Goal: Information Seeking & Learning: Learn about a topic

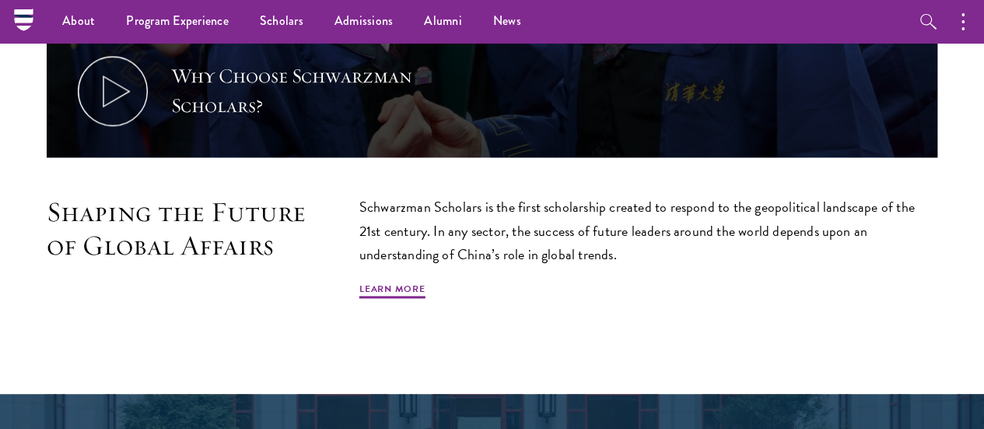
scroll to position [622, 0]
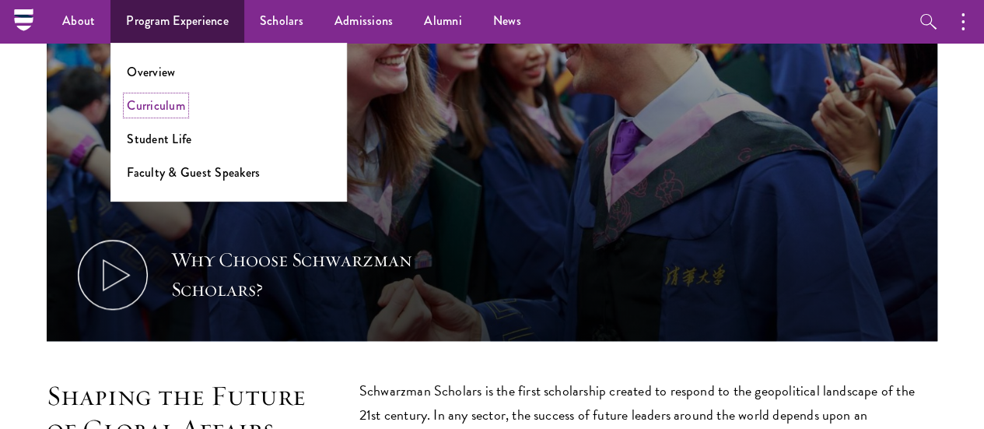
click at [168, 98] on link "Curriculum" at bounding box center [156, 105] width 58 height 18
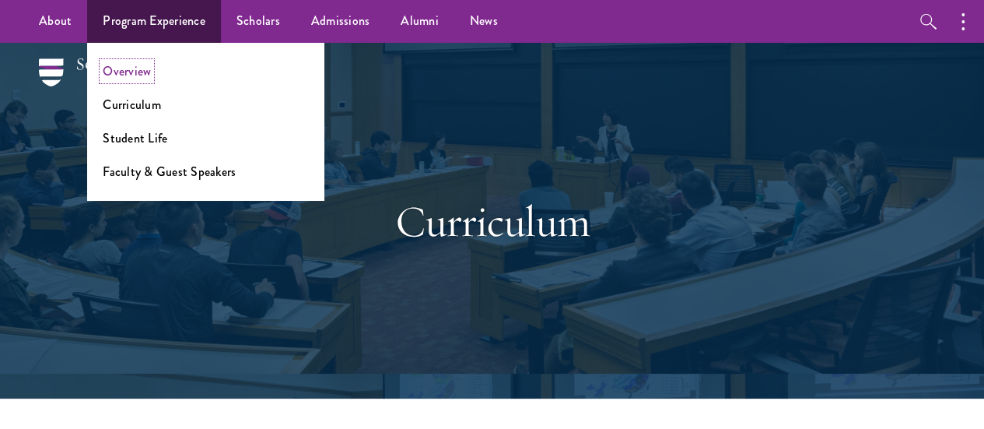
click at [134, 70] on link "Overview" at bounding box center [127, 71] width 48 height 18
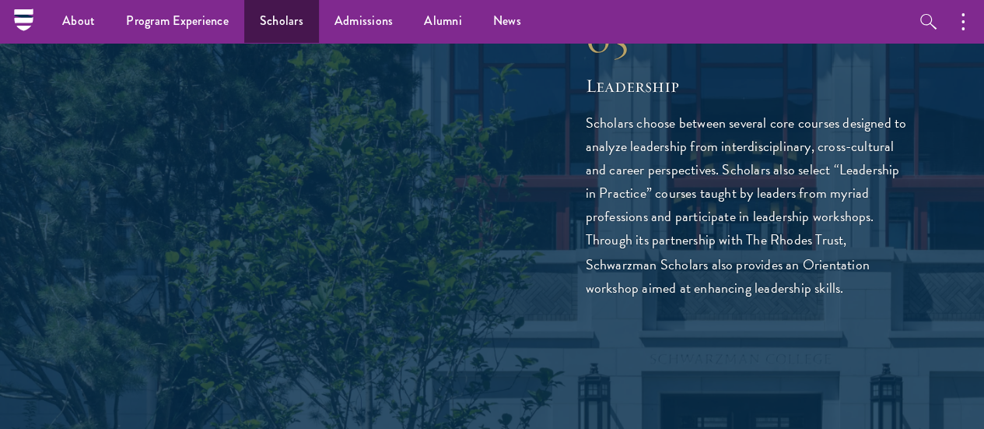
scroll to position [4044, 0]
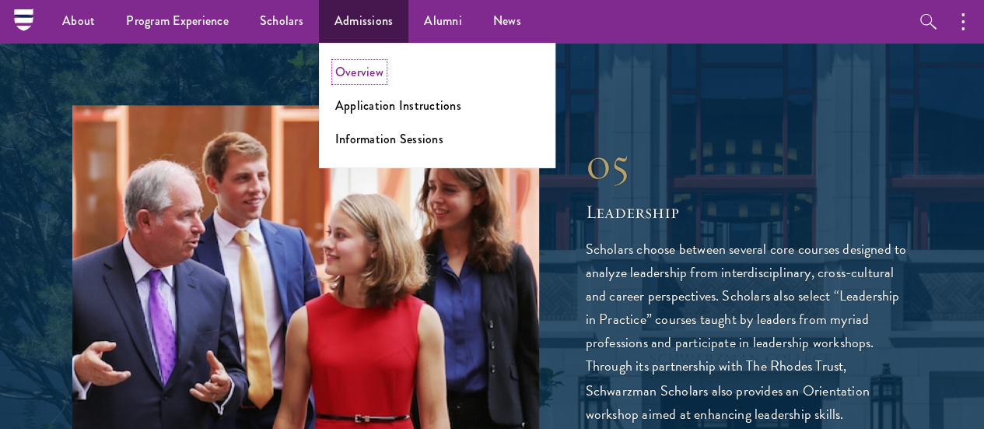
click at [358, 69] on link "Overview" at bounding box center [359, 72] width 48 height 18
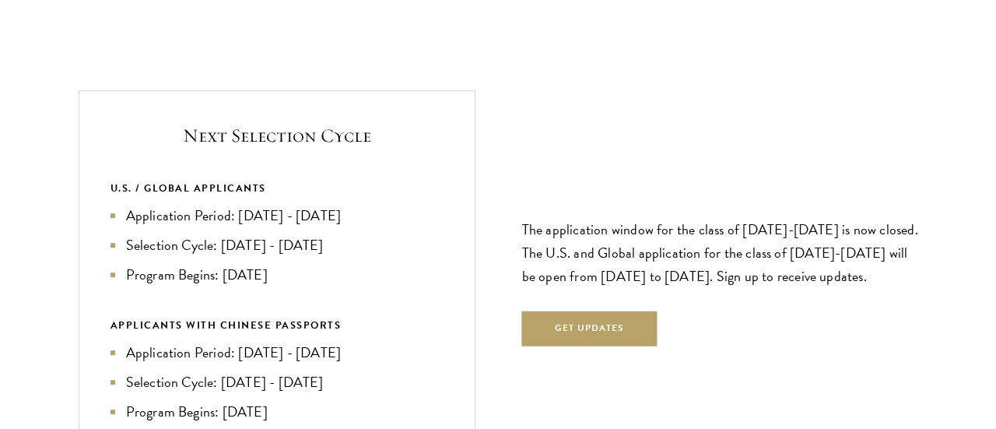
scroll to position [3267, 0]
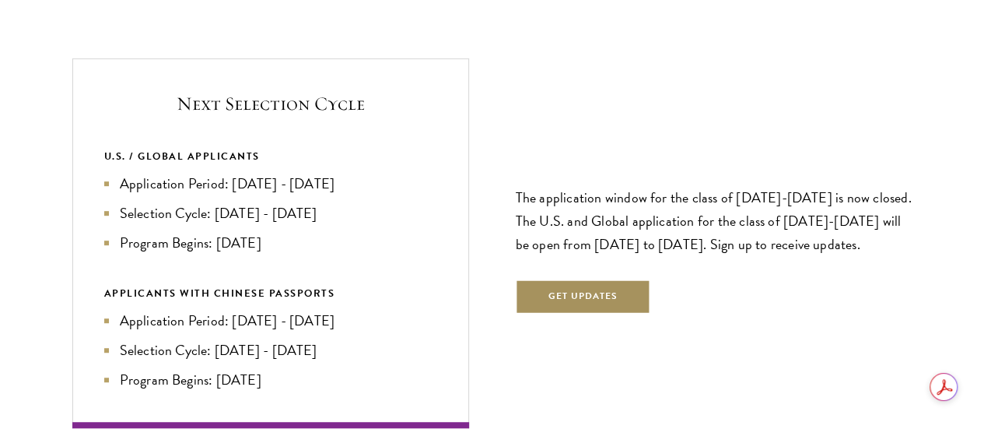
click at [558, 279] on button "Get Updates" at bounding box center [583, 296] width 135 height 35
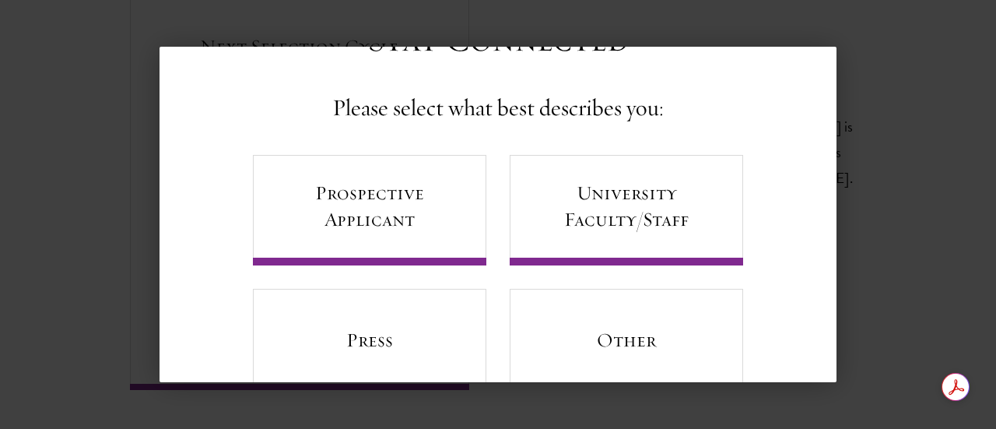
scroll to position [127, 0]
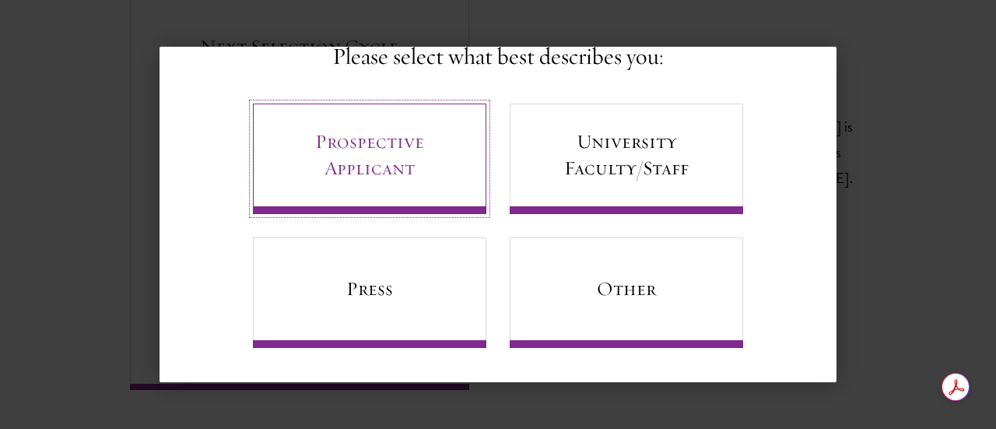
click at [356, 191] on link "Prospective Applicant" at bounding box center [369, 158] width 233 height 110
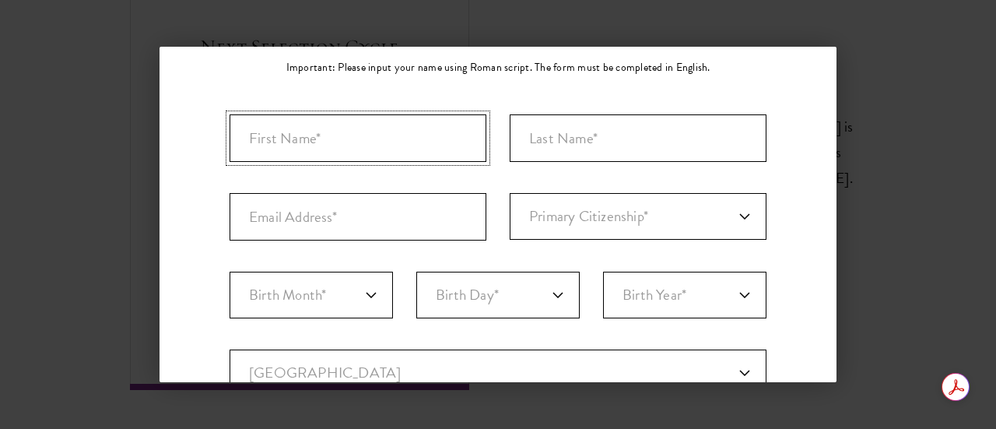
click at [344, 144] on input "First Name*" at bounding box center [357, 137] width 257 height 47
type input "Samuel"
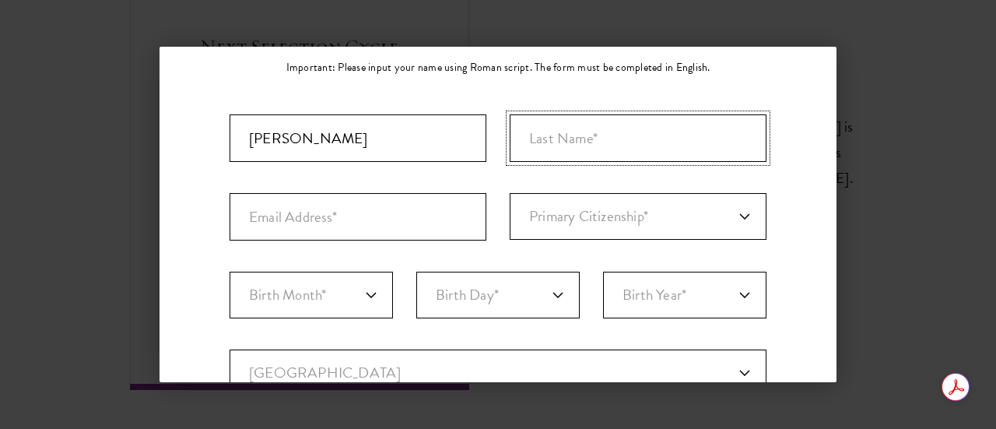
click at [557, 131] on input "Last Name (Family Name)*" at bounding box center [637, 137] width 257 height 47
type input "m"
type input "Mue"
click at [421, 202] on input "Email Address*" at bounding box center [357, 216] width 257 height 47
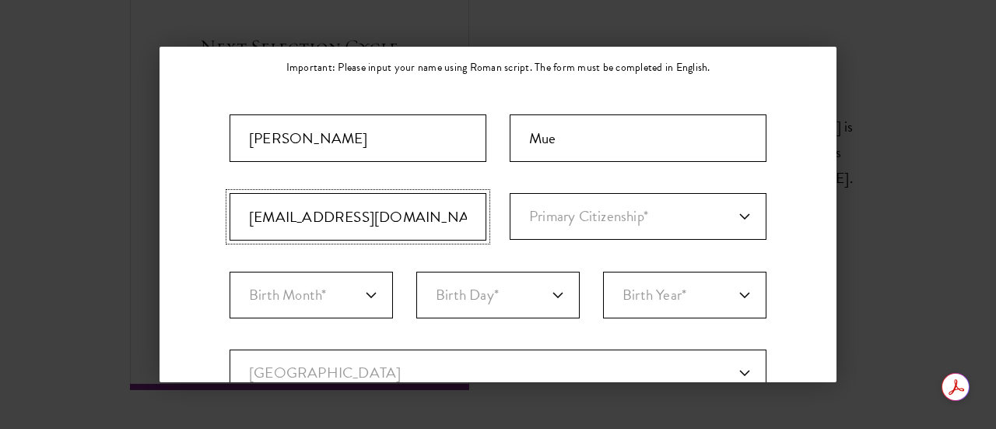
type input "samuelmue10@gmail.com"
click at [563, 206] on select "Primary Citizenship* Afghanistan Aland Islands Albania Algeria Andorra Angola A…" at bounding box center [637, 216] width 257 height 47
select select "KE"
click at [509, 193] on select "Primary Citizenship* Afghanistan Aland Islands Albania Algeria Andorra Angola A…" at bounding box center [637, 216] width 257 height 47
click at [277, 294] on select "Birth Month* January February March April May June July August September Octobe…" at bounding box center [310, 294] width 163 height 47
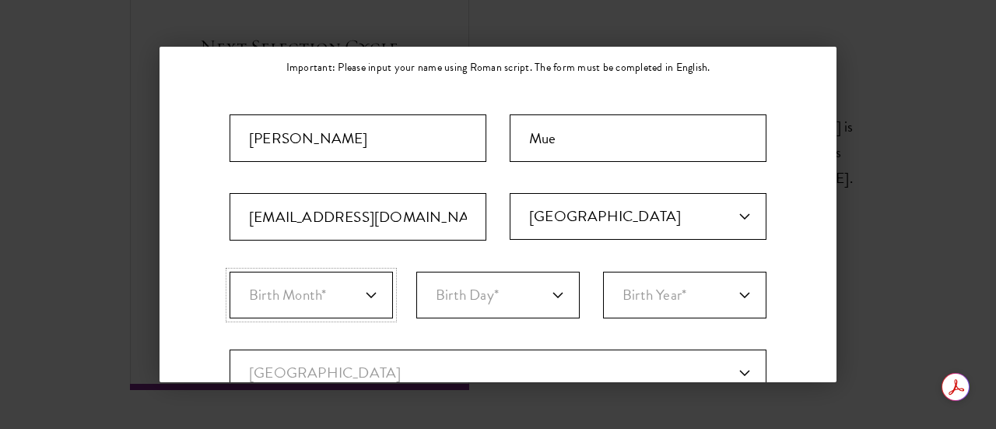
select select "10"
click at [229, 271] on select "Birth Month* January February March April May June July August September Octobe…" at bounding box center [310, 294] width 163 height 47
click at [456, 281] on select "Birth Day* 1 2 3 4 5 6 7 8 9 10 11 12 13 14 15 16 17 18 19 20 21 22 23 24 25 26…" at bounding box center [497, 294] width 163 height 47
select select "23"
click at [416, 271] on select "Birth Day* 1 2 3 4 5 6 7 8 9 10 11 12 13 14 15 16 17 18 19 20 21 22 23 24 25 26…" at bounding box center [497, 294] width 163 height 47
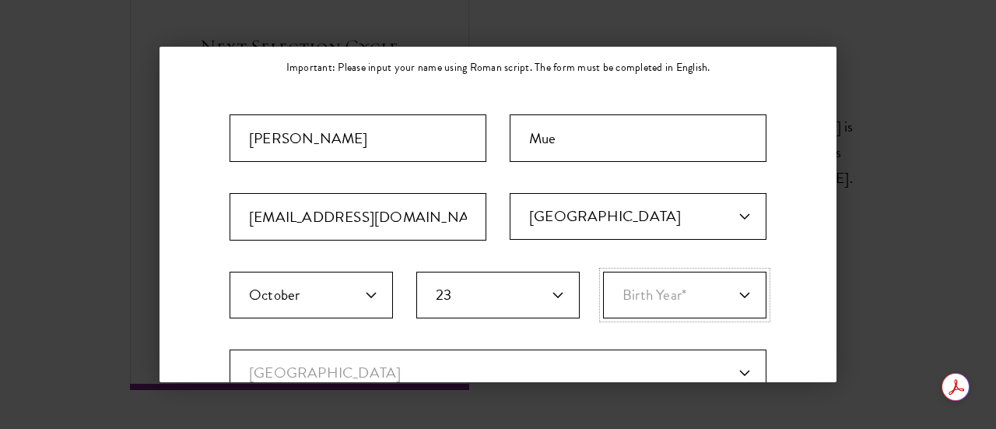
click at [673, 295] on select "Birth Year* 2025 2024 2023 2022 2021 2020 2019 2018 2017 2016 2015 2014 2013 20…" at bounding box center [684, 294] width 163 height 47
select select "2000"
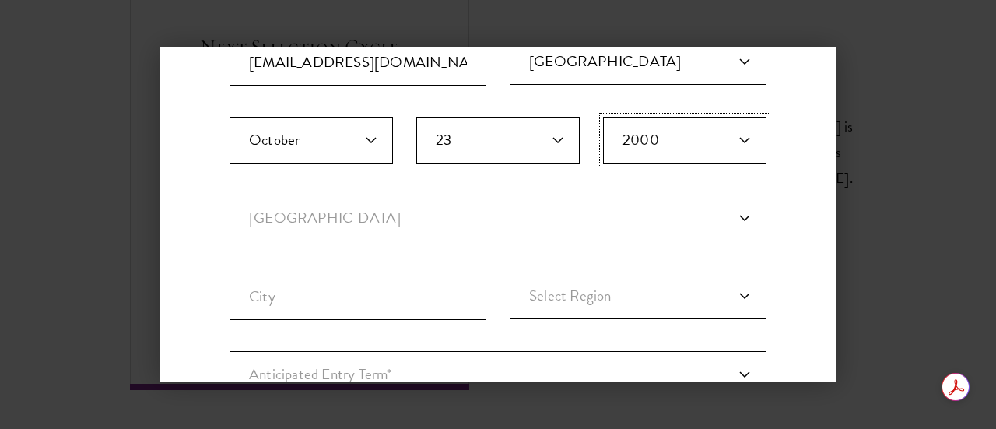
scroll to position [282, 0]
click at [428, 186] on fieldset "Birth Month* January February March April May June July August September Octobe…" at bounding box center [497, 155] width 537 height 78
click at [428, 201] on select "Current Country Afghanistan Aland Islands Albania Algeria Andorra Angola Anguil…" at bounding box center [497, 217] width 537 height 47
select select "KE"
click at [229, 194] on select "Current Country Afghanistan Aland Islands Albania Algeria Andorra Angola Anguil…" at bounding box center [497, 217] width 537 height 47
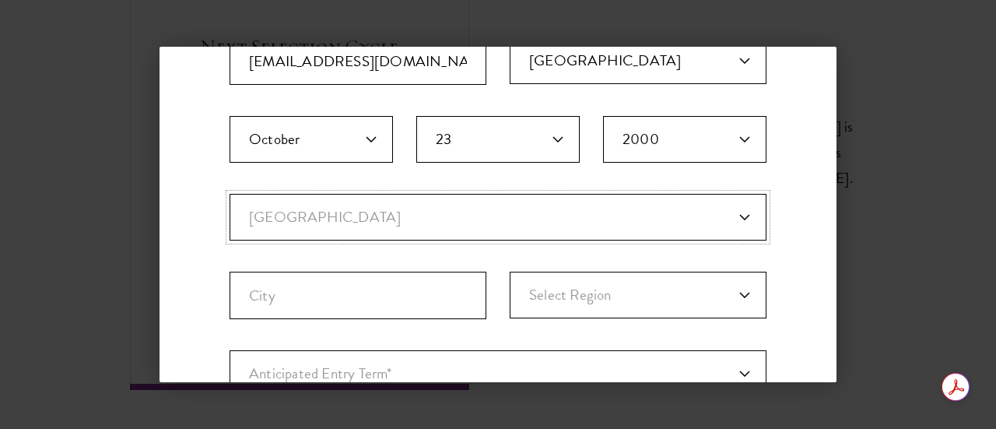
select select
click at [352, 306] on input "City" at bounding box center [357, 294] width 257 height 47
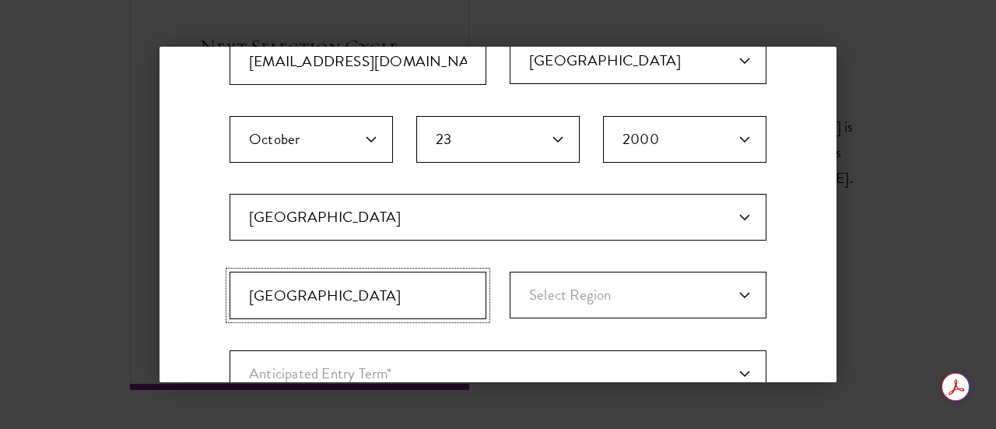
type input "Nairobi"
click at [689, 284] on select "Select Region Baringo Bomet Bungoma Busia Elgeyo-Marakwet Embu Garissa Homa Bay…" at bounding box center [637, 294] width 257 height 47
select select "Nairobi County"
click at [509, 271] on select "Select Region Baringo Bomet Bungoma Busia Elgeyo-Marakwet Embu Garissa Homa Bay…" at bounding box center [637, 294] width 257 height 47
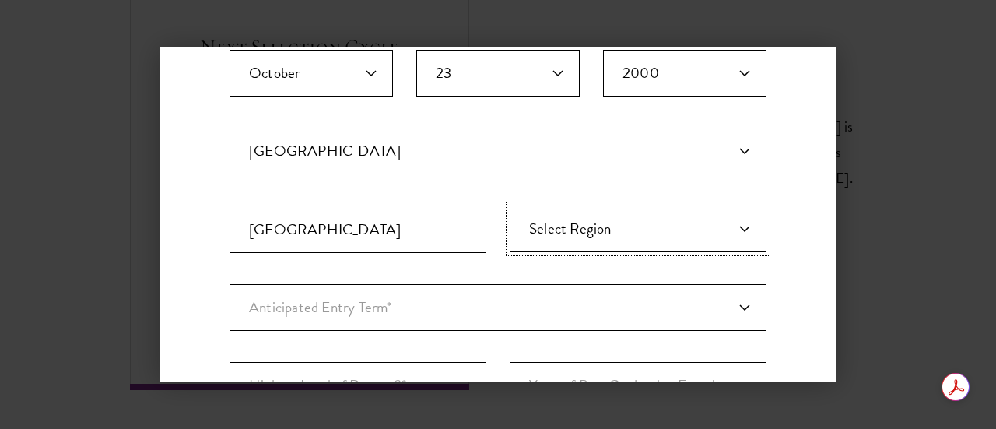
scroll to position [438, 0]
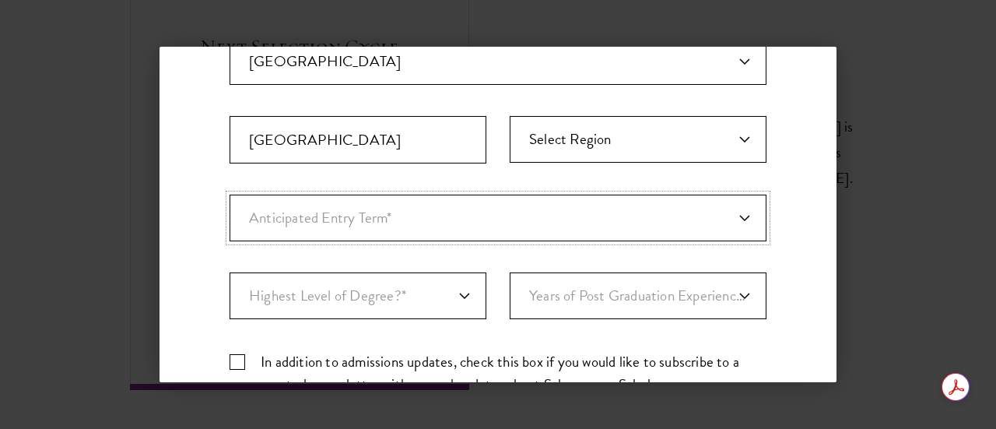
click at [371, 213] on select "Anticipated Entry Term* August 2026 (Application opens April 2025) Just Explori…" at bounding box center [497, 217] width 537 height 47
select select "e64b8ab3-eabb-4867-96d5-7e6b4840665f"
click at [229, 194] on select "Anticipated Entry Term* August 2026 (Application opens April 2025) Just Explori…" at bounding box center [497, 217] width 537 height 47
click at [382, 289] on select "Highest Level of Degree?* PHD Bachelor's Master's Current Undergraduate Student" at bounding box center [357, 295] width 257 height 47
select select "baef124f-e103-44b1-8ca6-5d0669438e44"
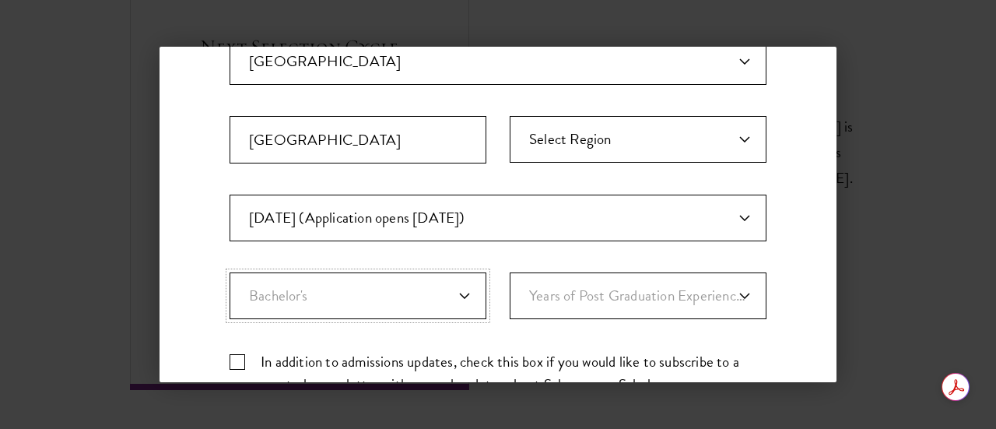
click at [229, 272] on select "Highest Level of Degree?* PHD Bachelor's Master's Current Undergraduate Student" at bounding box center [357, 295] width 257 height 47
click at [585, 308] on select "Years of Post Graduation Experience?* 1 2 3 4 5 6 7 8 9 10" at bounding box center [637, 295] width 257 height 47
click at [509, 272] on select "Years of Post Graduation Experience?* 1 2 3 4 5 6 7 8 9 10" at bounding box center [637, 295] width 257 height 47
drag, startPoint x: 528, startPoint y: 307, endPoint x: 530, endPoint y: 275, distance: 32.0
click at [528, 307] on select "Years of Post Graduation Experience?* 1 2 3 4 5 6 7 8 9 10" at bounding box center [637, 295] width 257 height 47
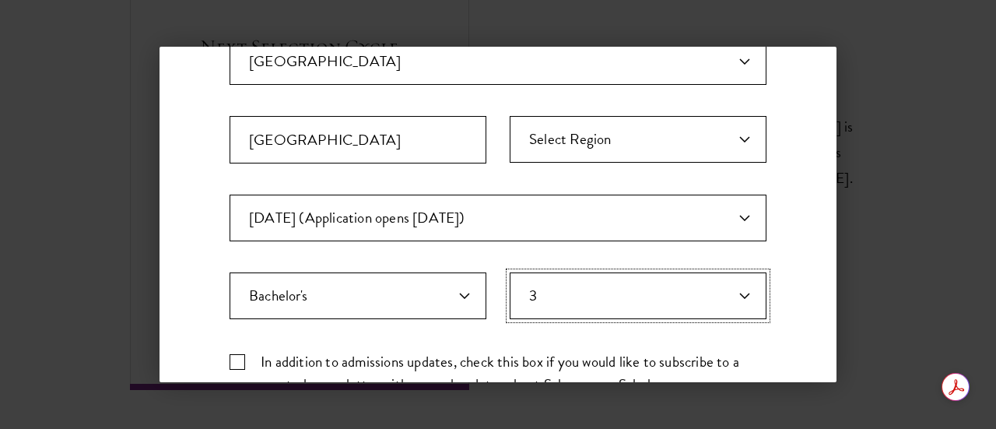
select select "2"
click at [509, 272] on select "Years of Post Graduation Experience?* 1 2 3 4 5 6 7 8 9 10" at bounding box center [637, 295] width 257 height 47
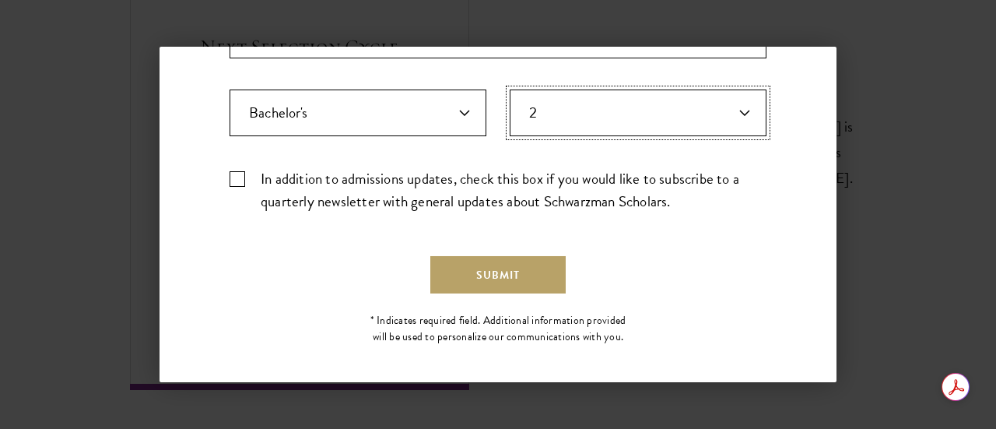
scroll to position [625, 0]
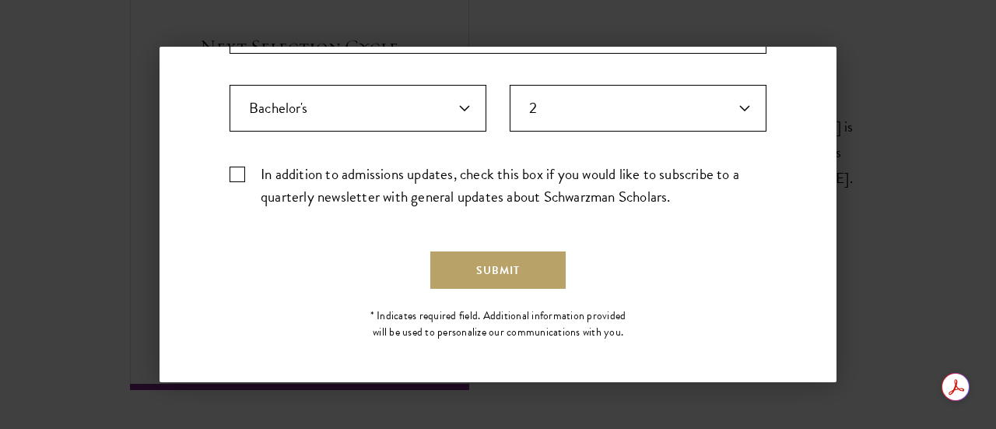
click at [233, 177] on label "In addition to admissions updates, check this box if you would like to subscrib…" at bounding box center [497, 185] width 537 height 45
click at [233, 173] on input "In addition to admissions updates, check this box if you would like to subscrib…" at bounding box center [497, 168] width 537 height 10
checkbox input "true"
click at [498, 261] on button "Submit" at bounding box center [497, 269] width 135 height 37
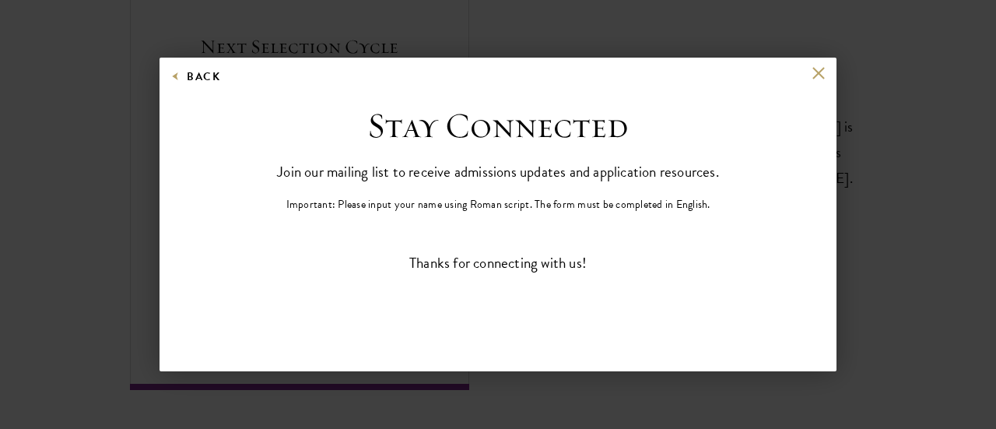
scroll to position [0, 0]
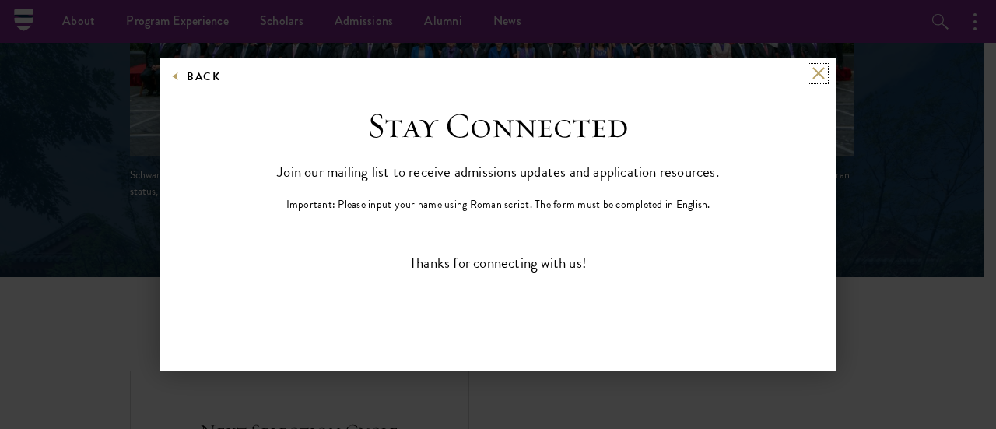
click at [818, 72] on button at bounding box center [817, 73] width 13 height 13
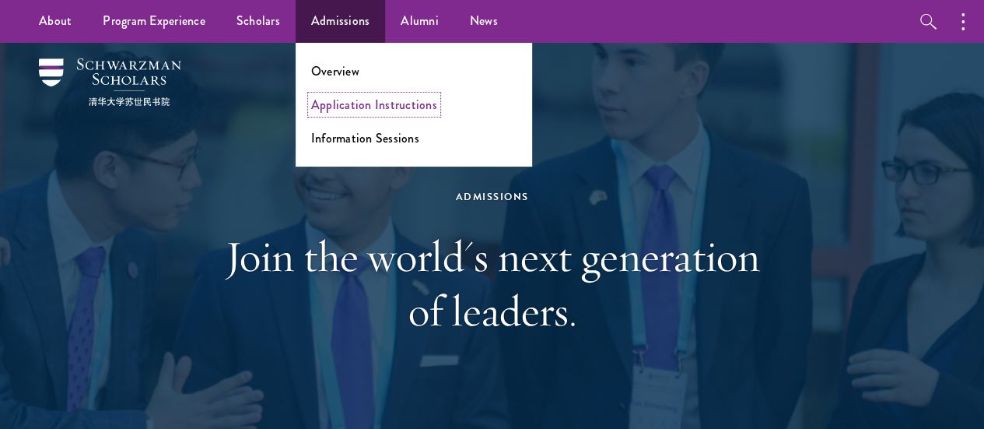
click at [362, 105] on link "Application Instructions" at bounding box center [374, 105] width 126 height 18
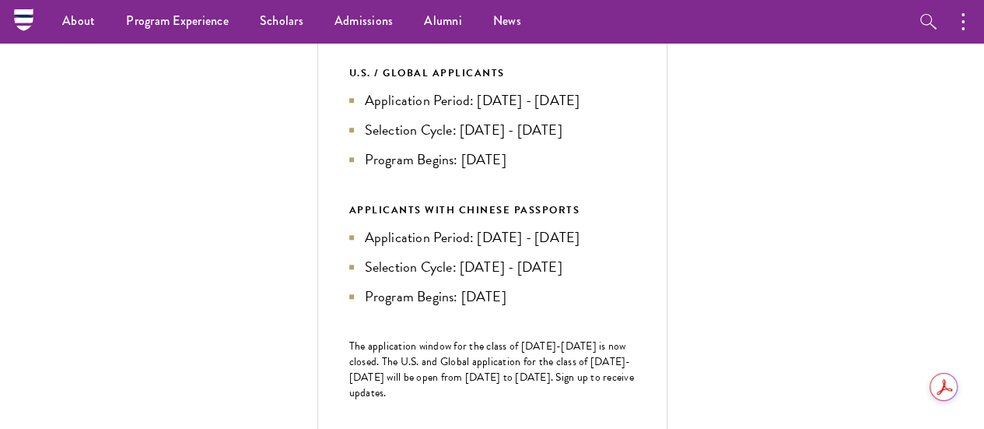
scroll to position [467, 0]
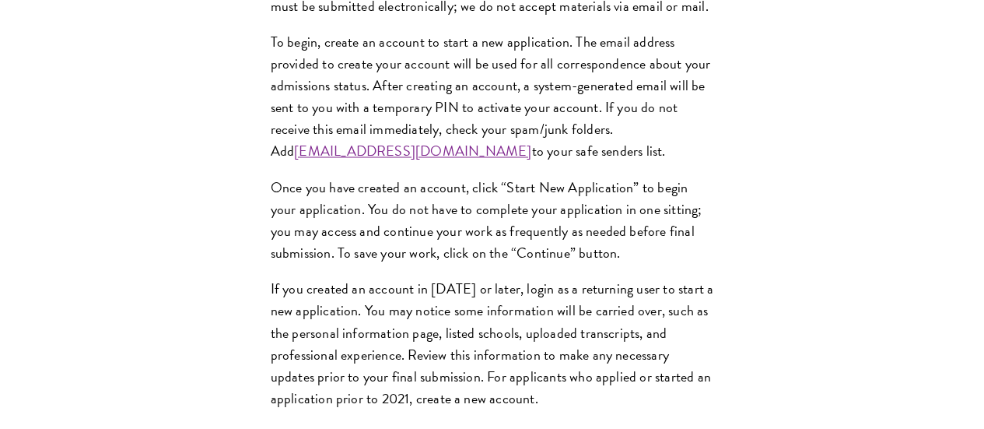
scroll to position [1322, 0]
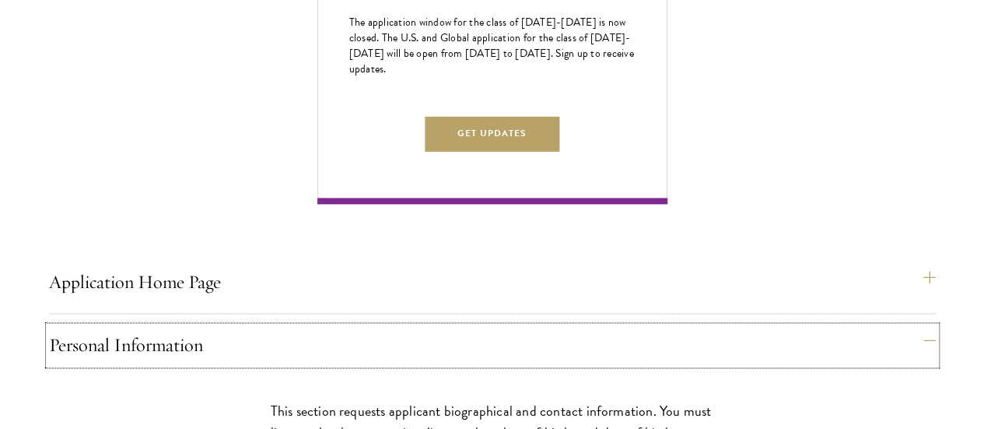
scroll to position [1011, 0]
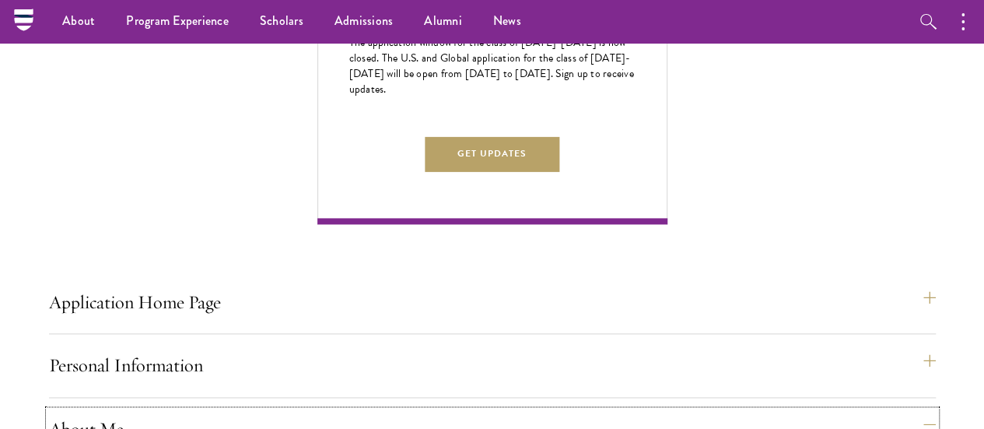
scroll to position [700, 0]
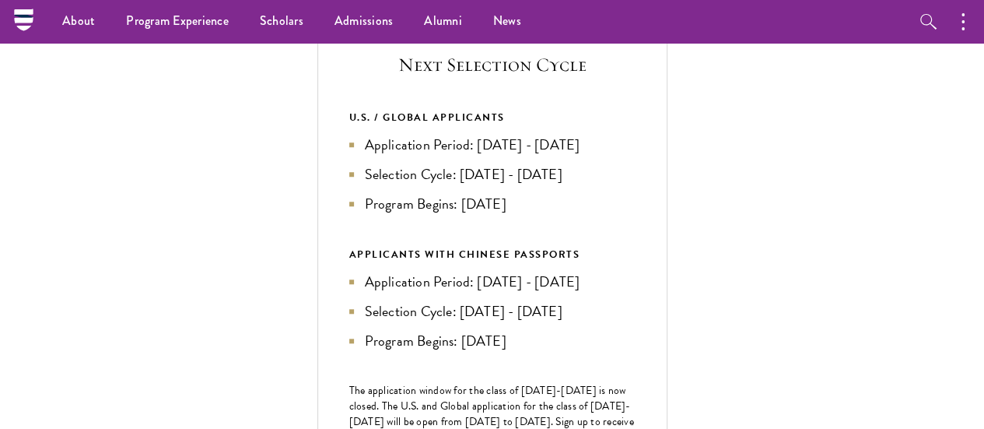
scroll to position [544, 0]
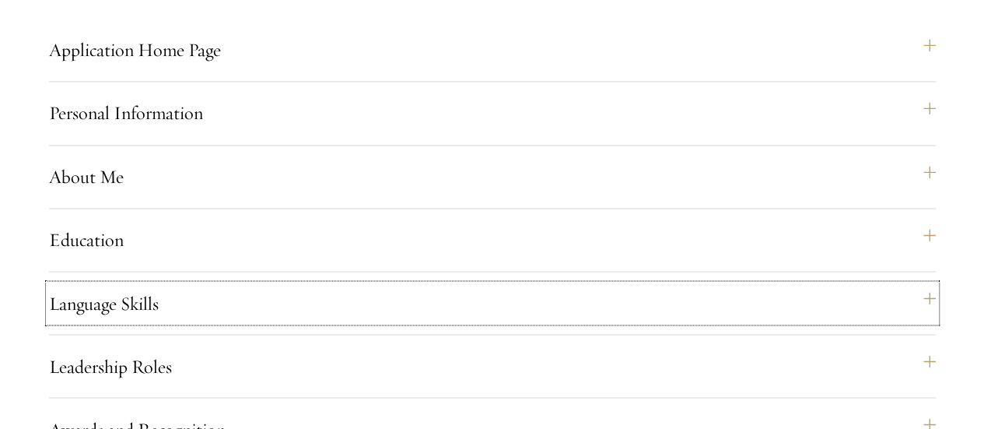
scroll to position [1244, 0]
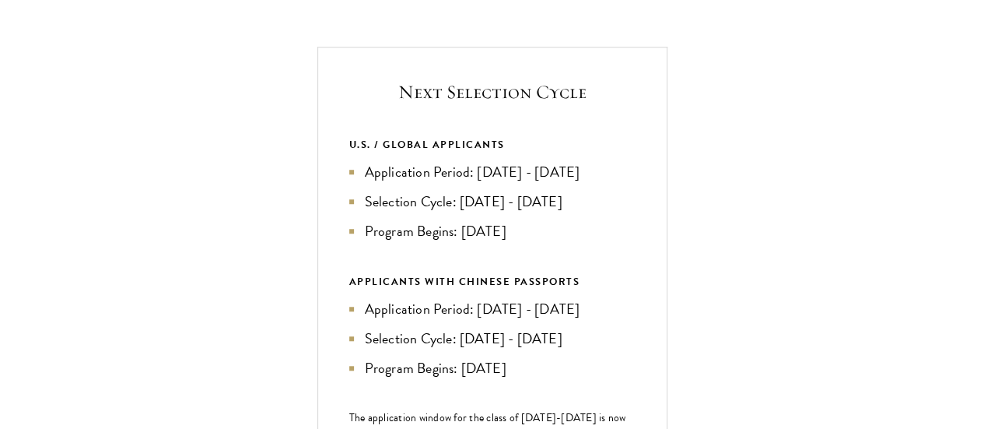
scroll to position [544, 0]
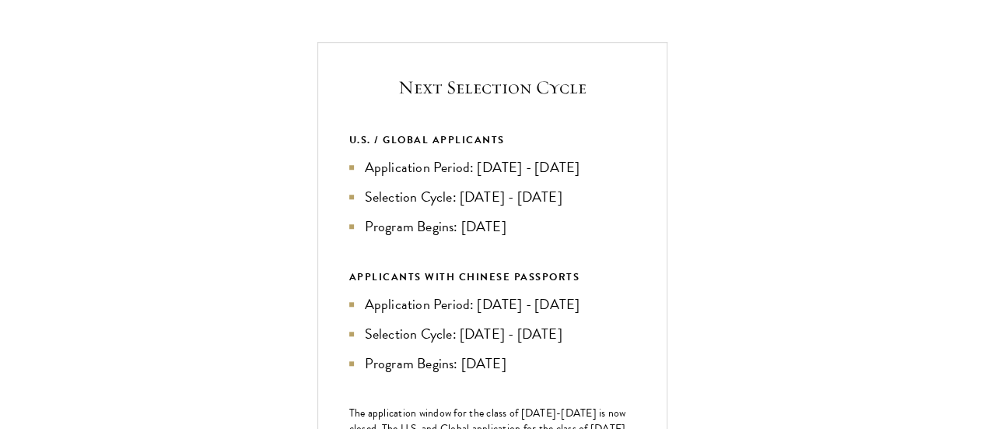
click at [635, 178] on li "Application Period: Apr 2026 - Sep 2026" at bounding box center [492, 167] width 286 height 22
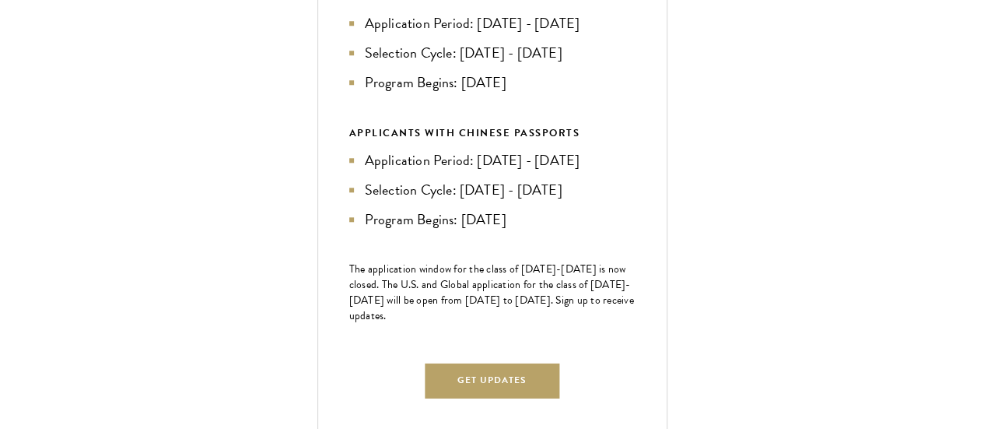
scroll to position [856, 0]
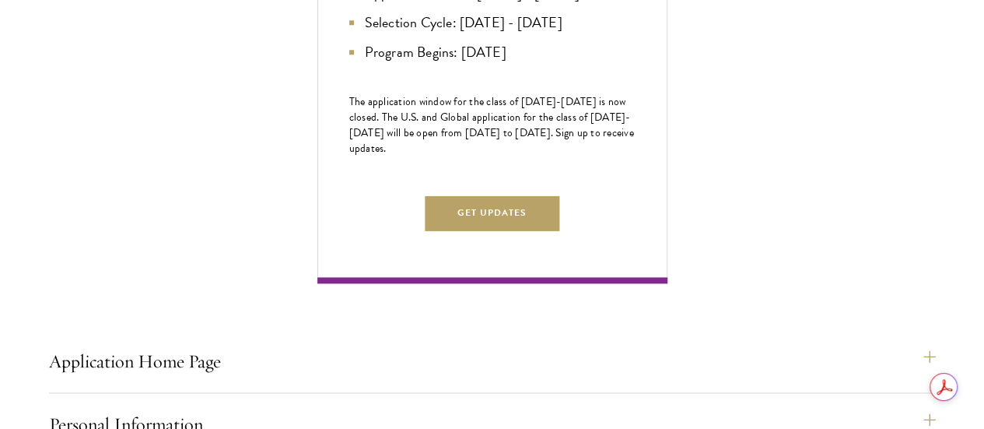
click at [634, 156] on span "The application window for the class of 2026-2027 is now closed. The U.S. and G…" at bounding box center [491, 124] width 285 height 63
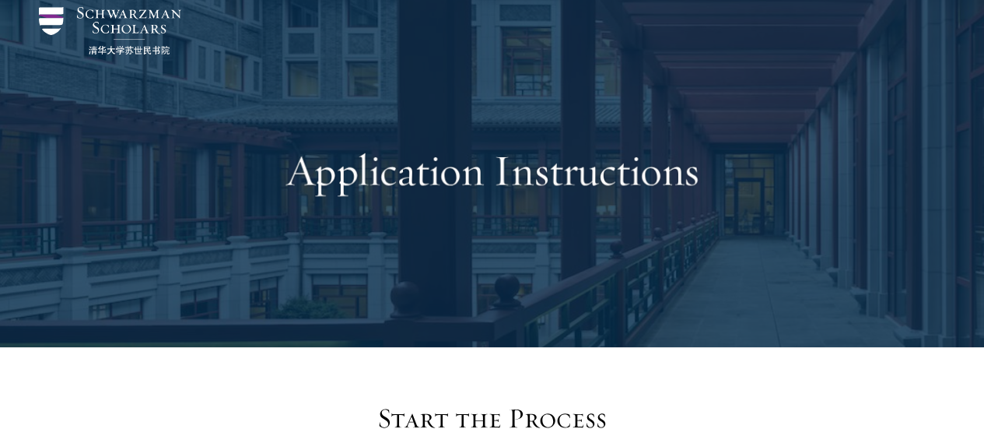
scroll to position [0, 0]
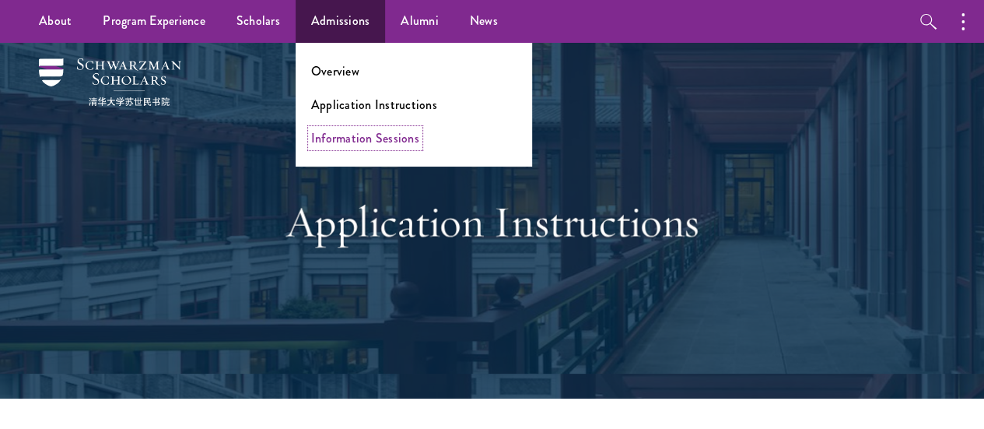
click at [341, 141] on link "Information Sessions" at bounding box center [365, 138] width 108 height 18
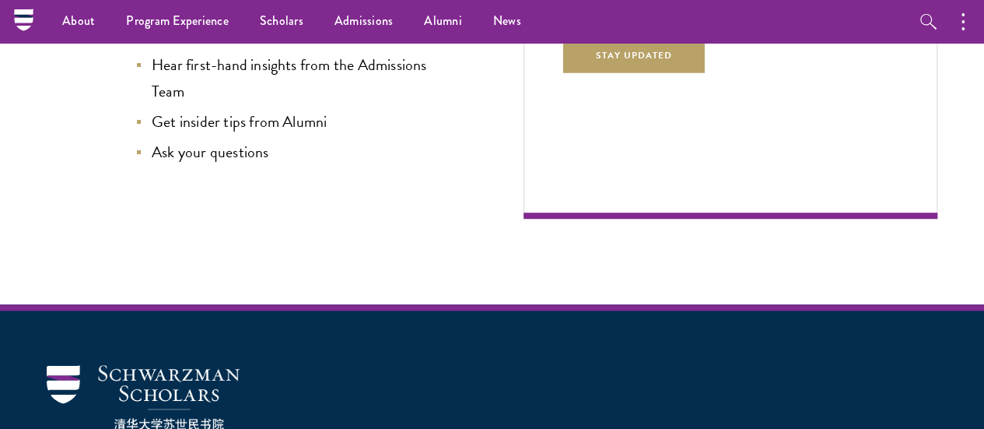
scroll to position [778, 0]
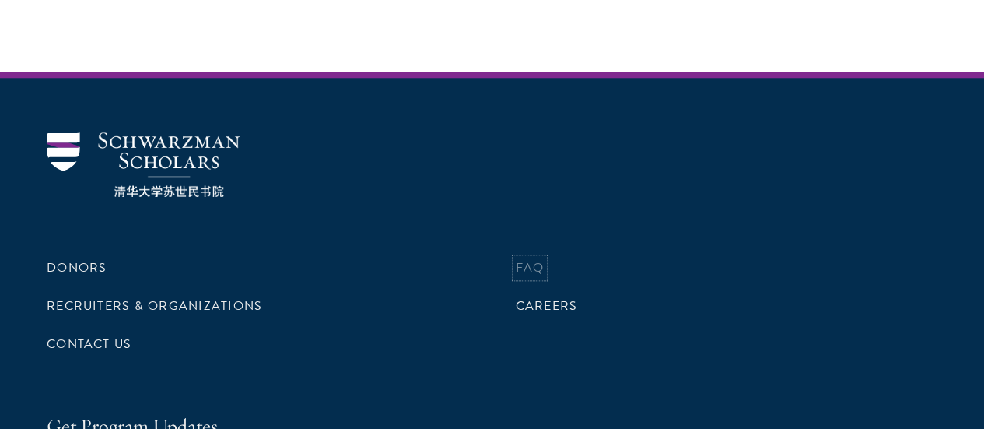
click at [520, 258] on link "FAQ" at bounding box center [530, 267] width 29 height 19
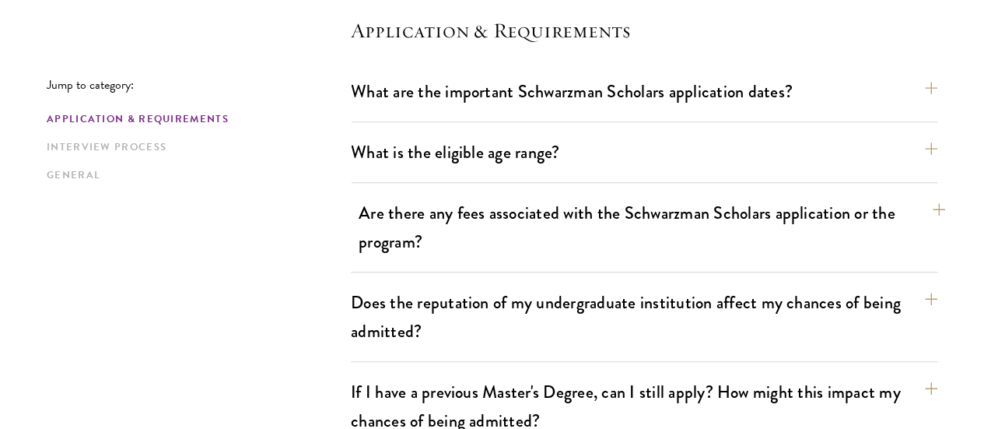
scroll to position [467, 0]
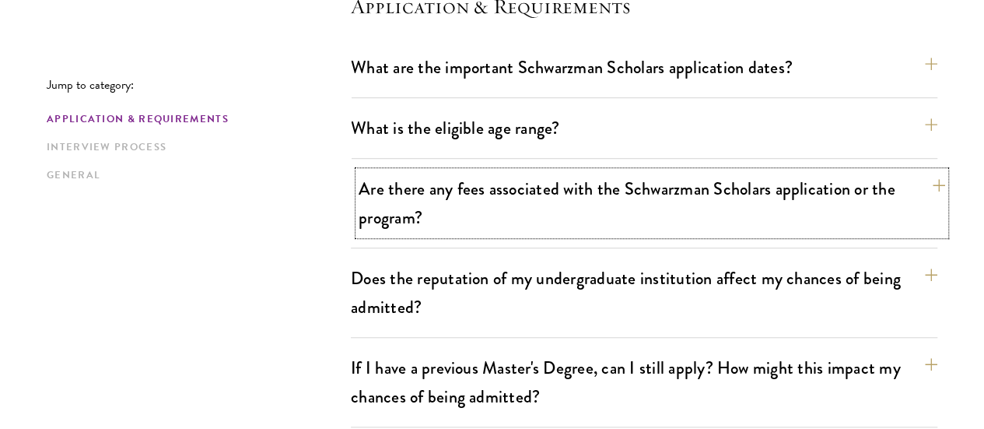
click at [491, 179] on button "Are there any fees associated with the Schwarzman Scholars application or the p…" at bounding box center [652, 203] width 586 height 64
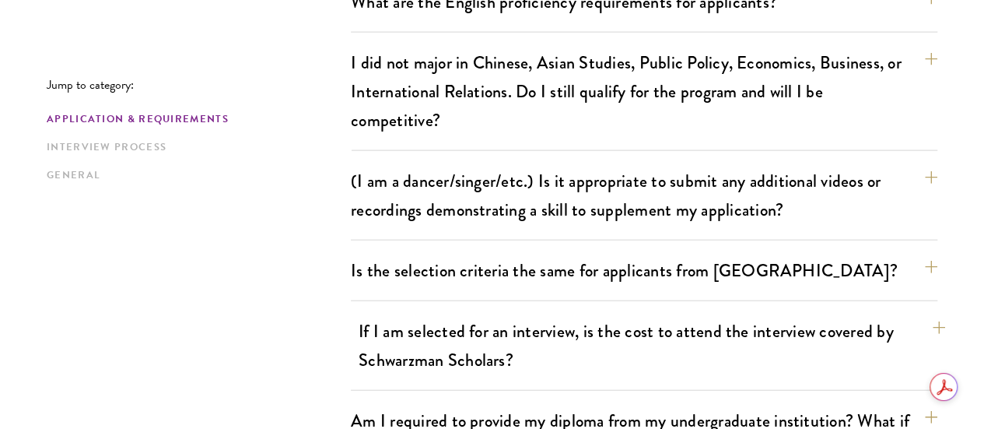
scroll to position [1711, 0]
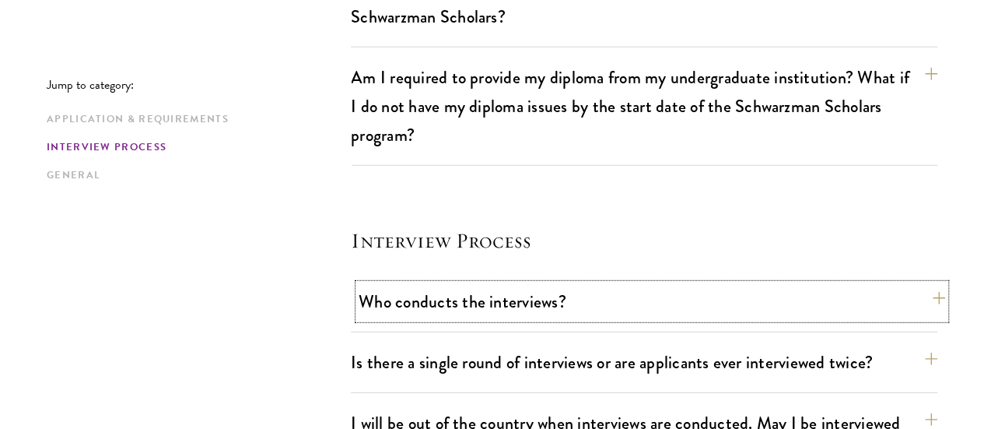
click at [439, 284] on button "Who conducts the interviews?" at bounding box center [652, 301] width 586 height 35
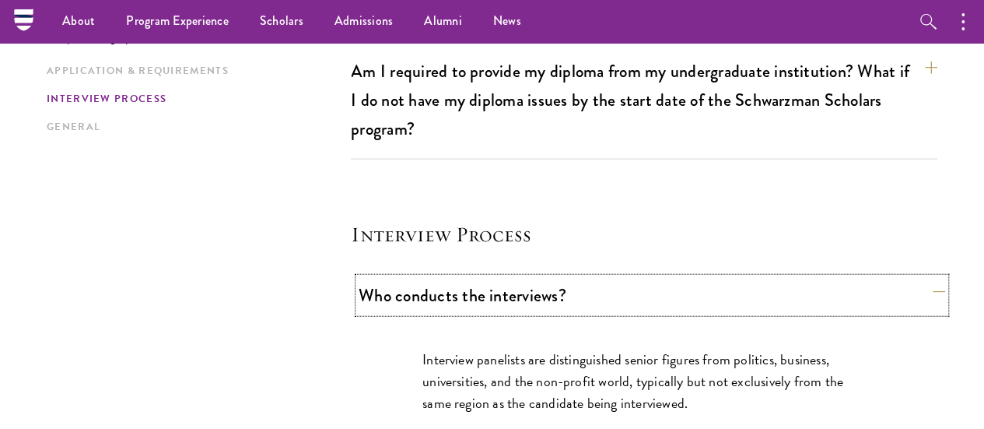
scroll to position [1778, 0]
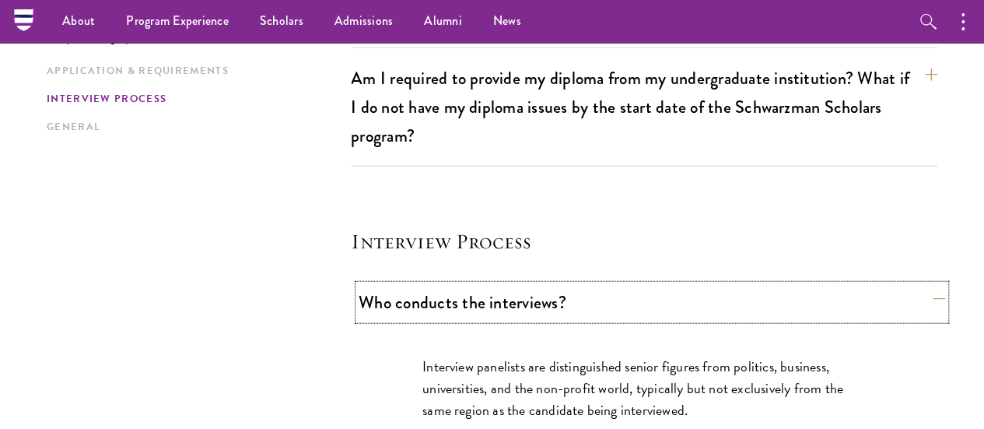
click at [439, 285] on button "Who conducts the interviews?" at bounding box center [652, 302] width 586 height 35
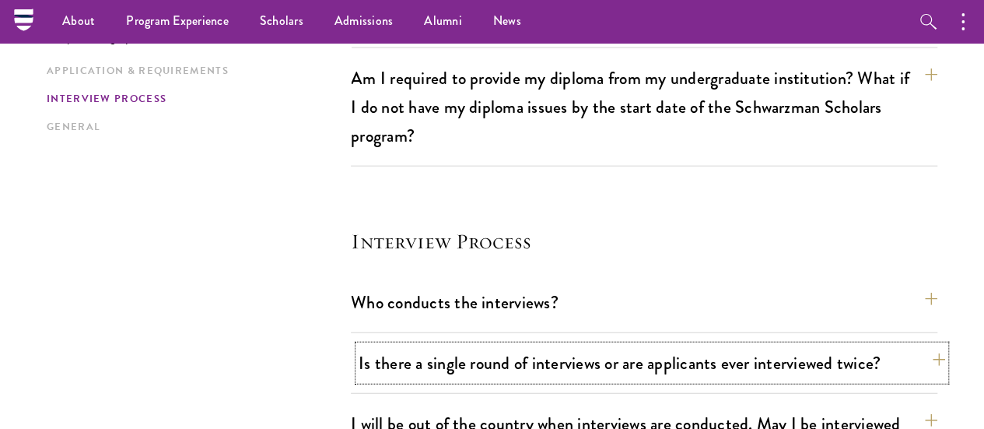
click at [450, 345] on button "Is there a single round of interviews or are applicants ever interviewed twice?" at bounding box center [652, 362] width 586 height 35
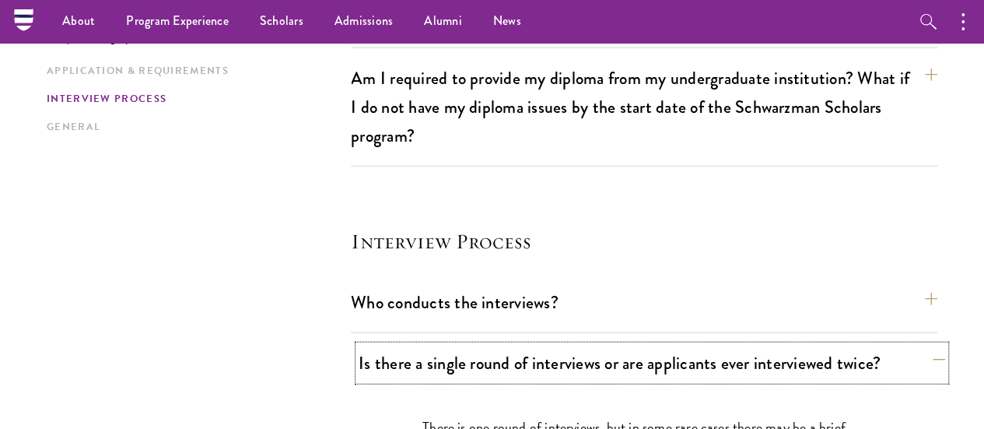
click at [450, 345] on button "Is there a single round of interviews or are applicants ever interviewed twice?" at bounding box center [652, 362] width 586 height 35
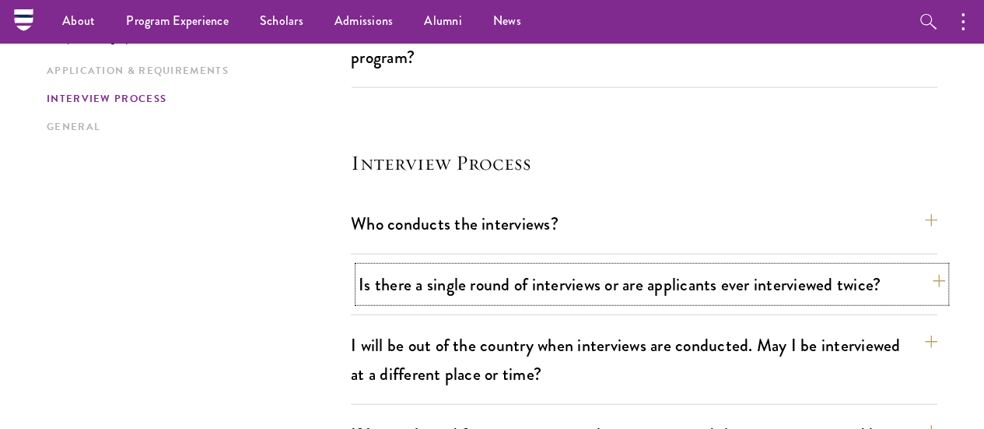
scroll to position [1934, 0]
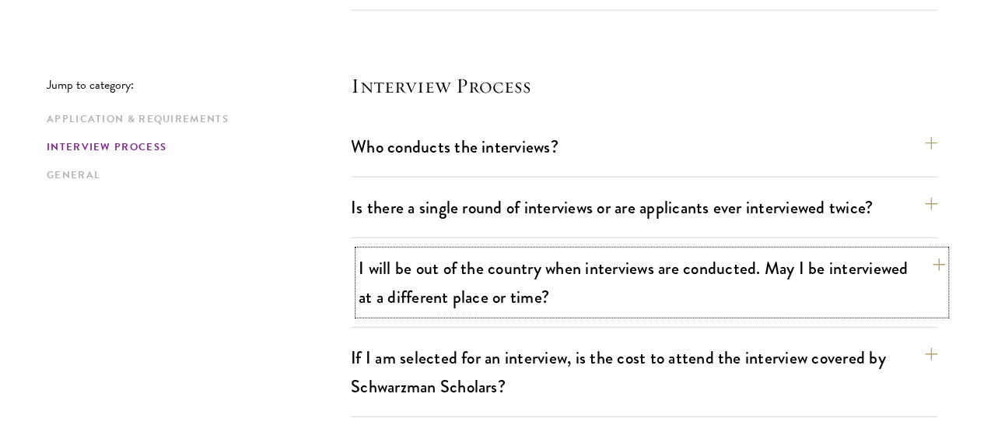
click at [459, 250] on button "I will be out of the country when interviews are conducted. May I be interviewe…" at bounding box center [652, 282] width 586 height 64
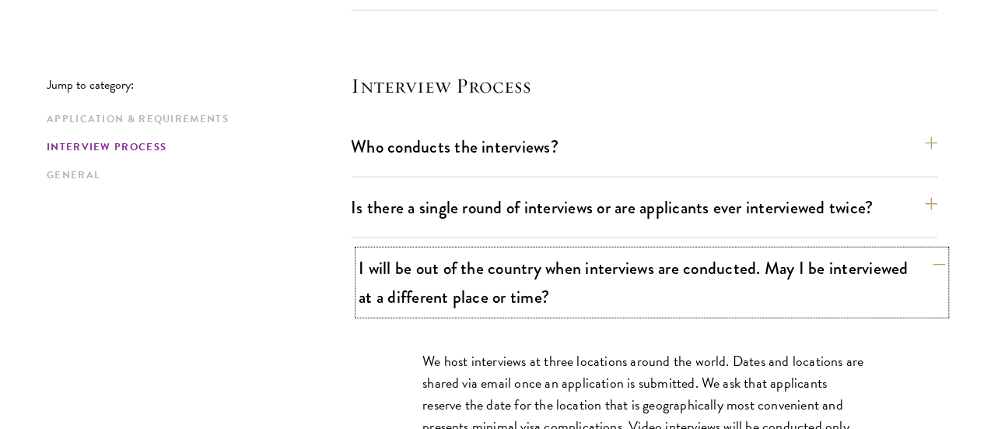
click at [459, 250] on button "I will be out of the country when interviews are conducted. May I be interviewe…" at bounding box center [652, 282] width 586 height 64
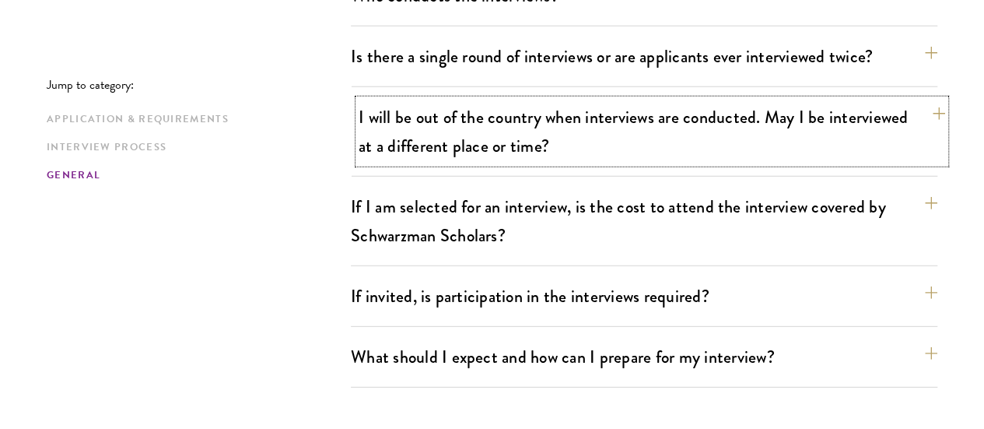
scroll to position [2089, 0]
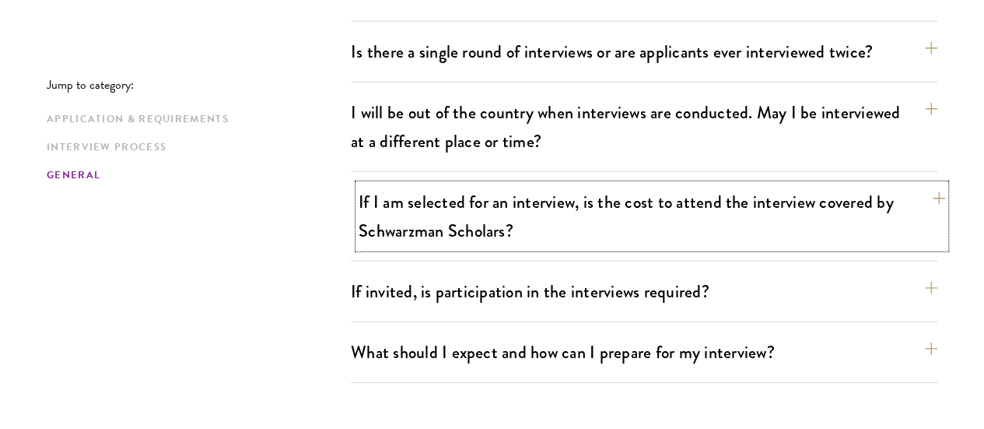
click at [446, 184] on button "If I am selected for an interview, is the cost to attend the interview covered …" at bounding box center [652, 216] width 586 height 64
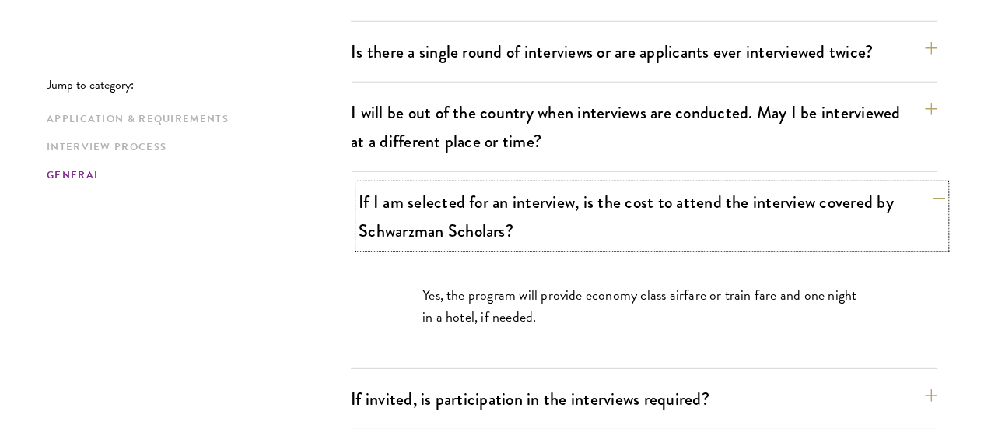
click at [448, 184] on button "If I am selected for an interview, is the cost to attend the interview covered …" at bounding box center [652, 216] width 586 height 64
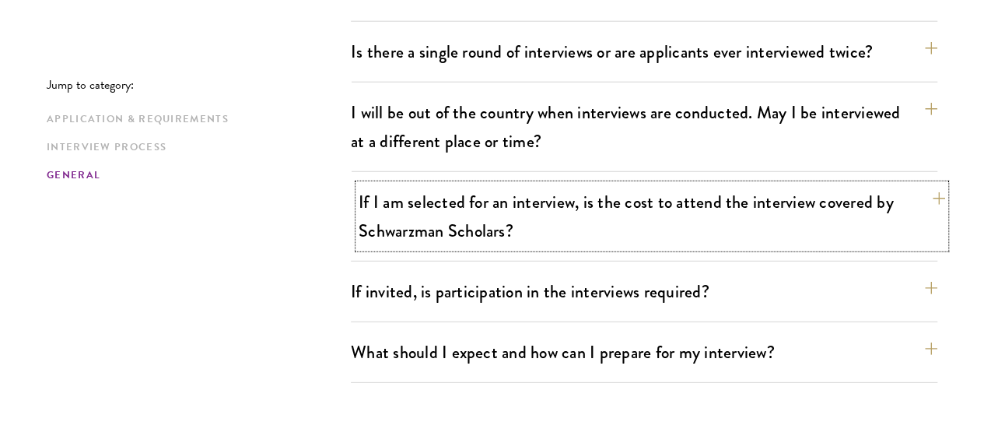
click at [448, 184] on button "If I am selected for an interview, is the cost to attend the interview covered …" at bounding box center [652, 216] width 586 height 64
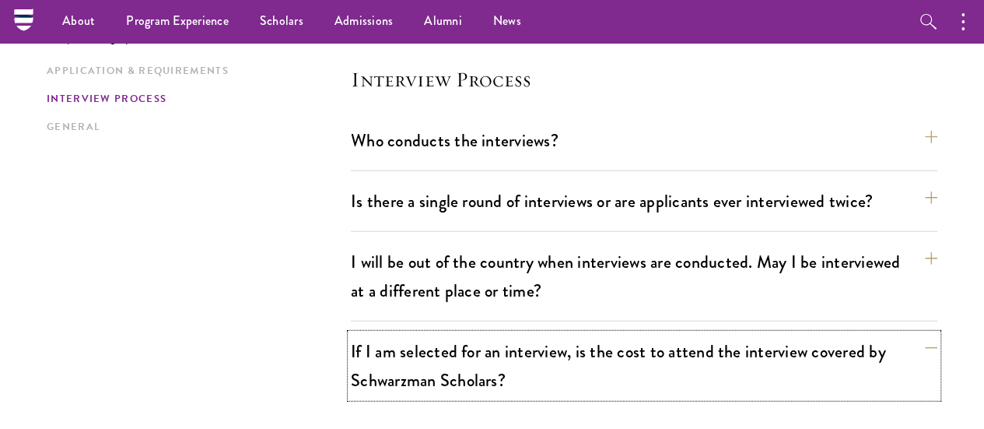
scroll to position [1934, 0]
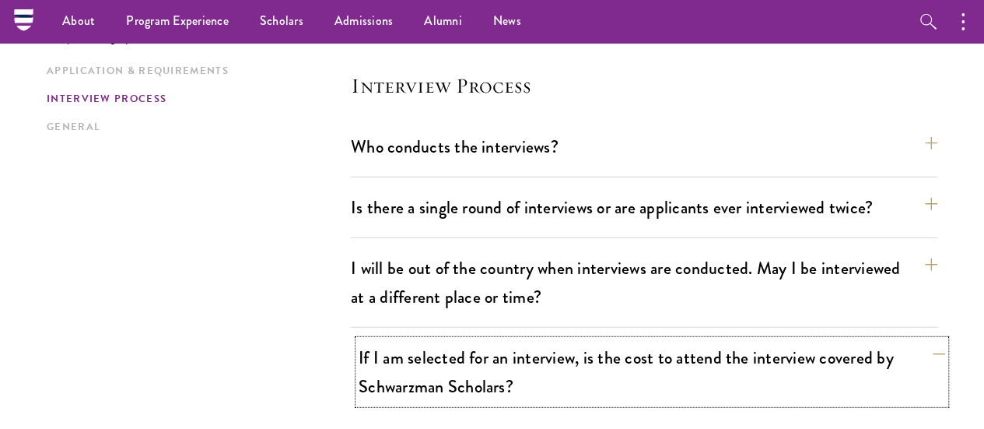
click at [557, 340] on button "If I am selected for an interview, is the cost to attend the interview covered …" at bounding box center [652, 372] width 586 height 64
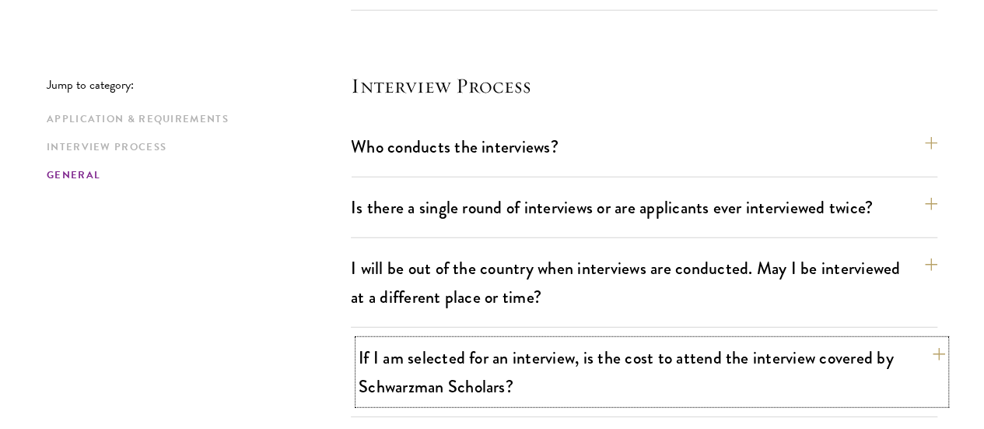
scroll to position [2089, 0]
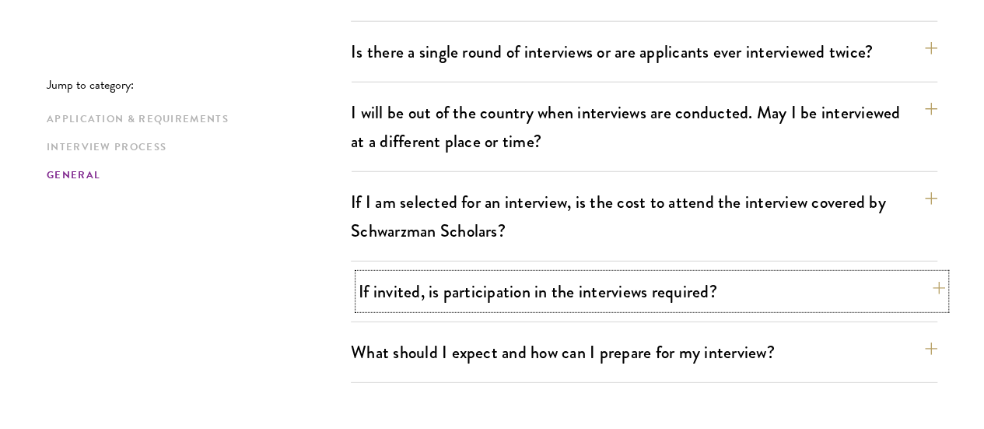
click at [426, 274] on button "If invited, is participation in the interviews required?" at bounding box center [652, 291] width 586 height 35
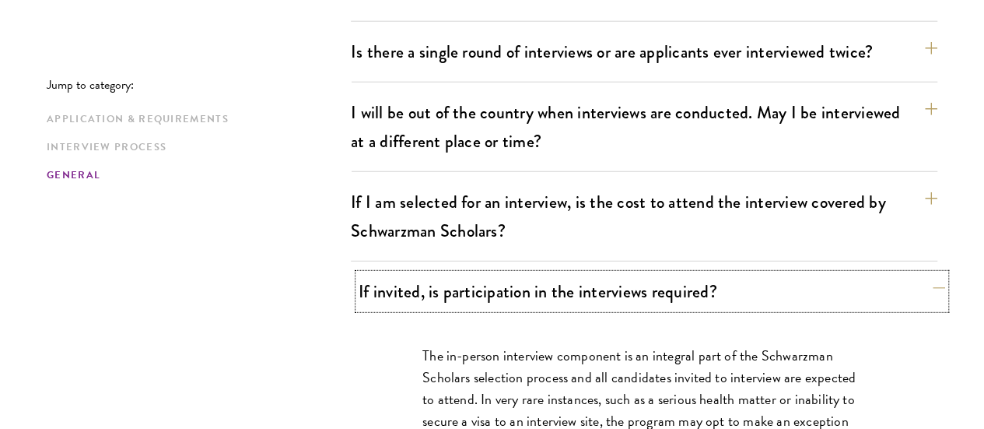
click at [426, 274] on button "If invited, is participation in the interviews required?" at bounding box center [652, 291] width 586 height 35
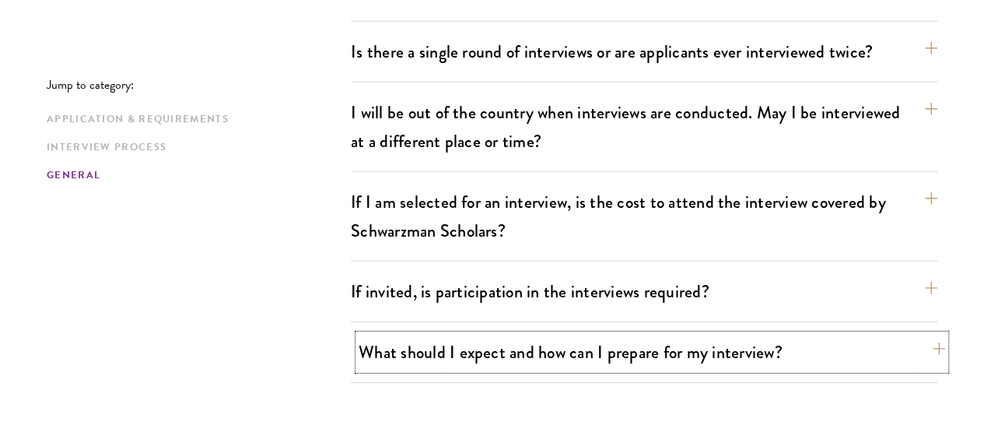
click at [461, 334] on button "What should I expect and how can I prepare for my interview?" at bounding box center [652, 351] width 586 height 35
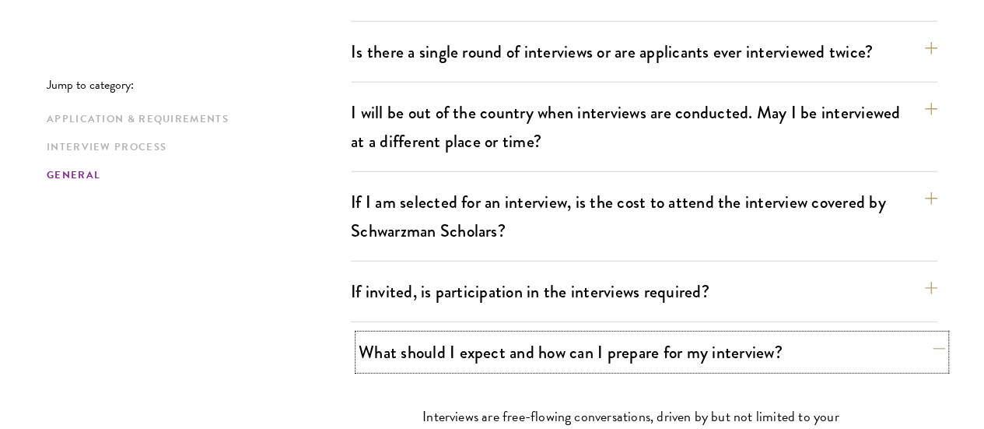
click at [460, 334] on button "What should I expect and how can I prepare for my interview?" at bounding box center [652, 351] width 586 height 35
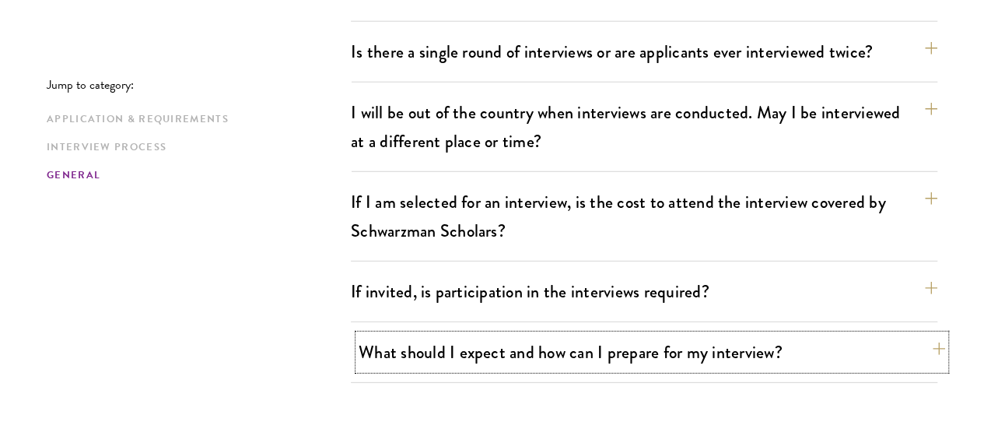
click at [460, 334] on button "What should I expect and how can I prepare for my interview?" at bounding box center [652, 351] width 586 height 35
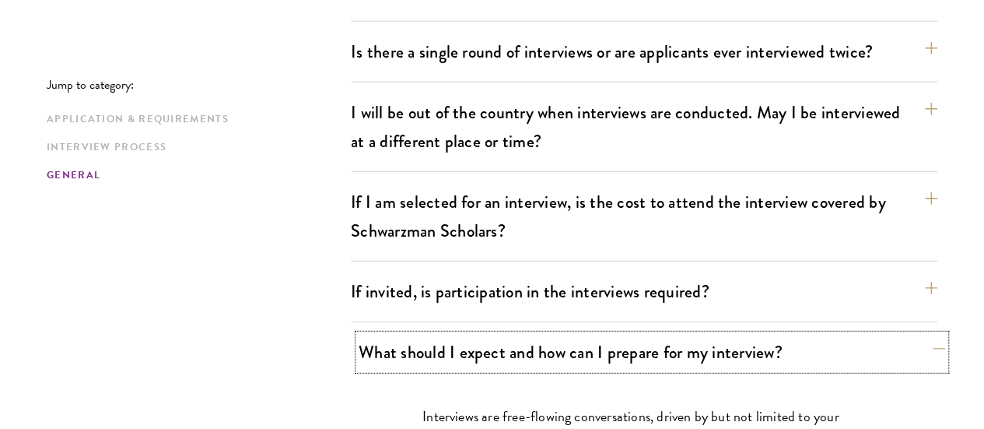
click at [460, 334] on button "What should I expect and how can I prepare for my interview?" at bounding box center [652, 351] width 586 height 35
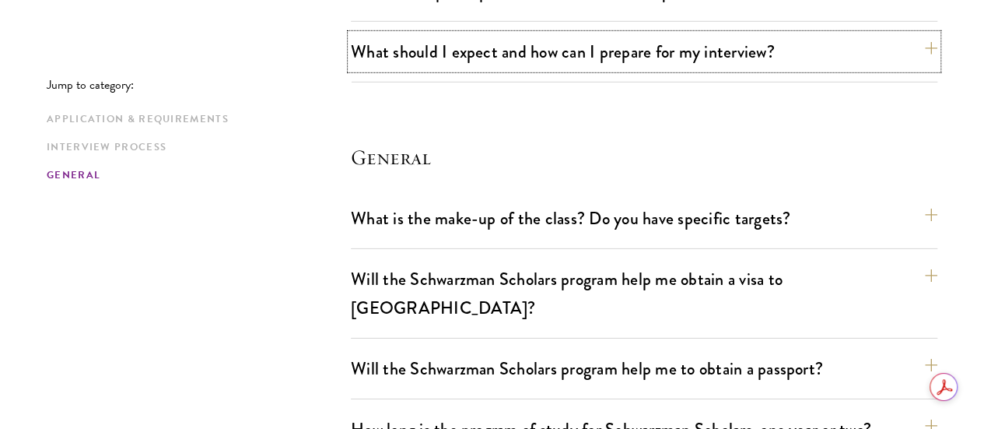
scroll to position [2245, 0]
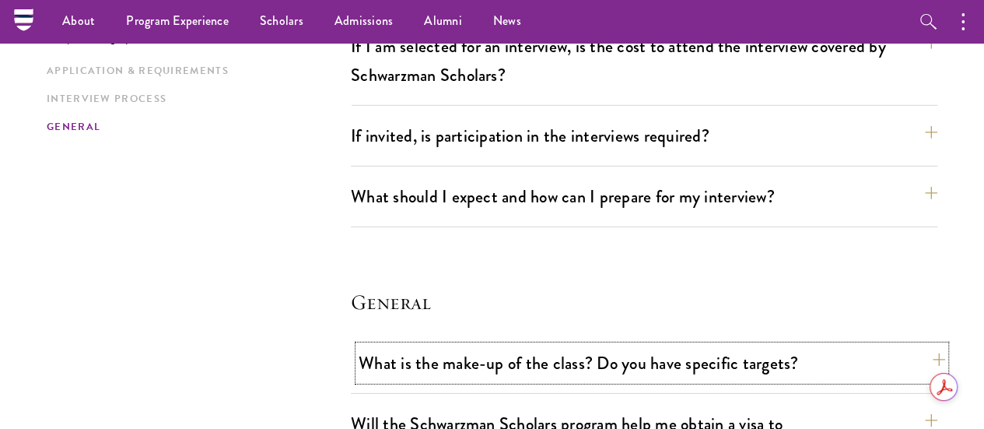
click at [464, 345] on button "What is the make-up of the class? Do you have specific targets?" at bounding box center [652, 362] width 586 height 35
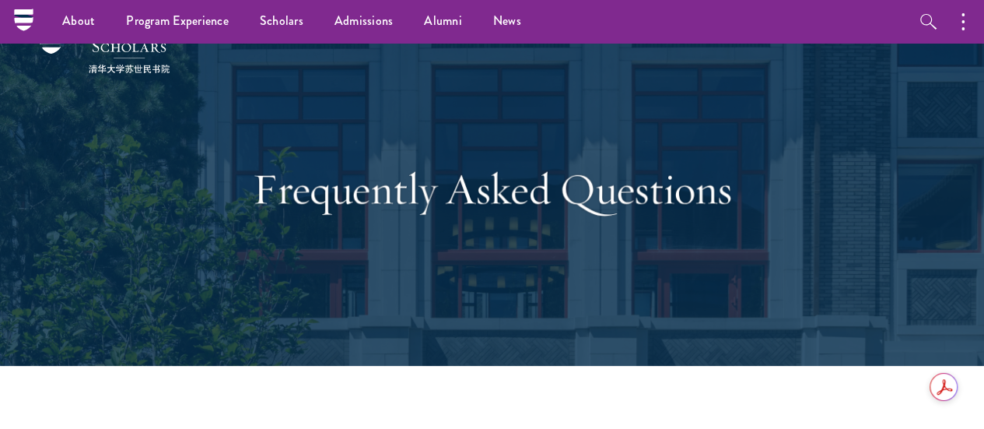
scroll to position [0, 0]
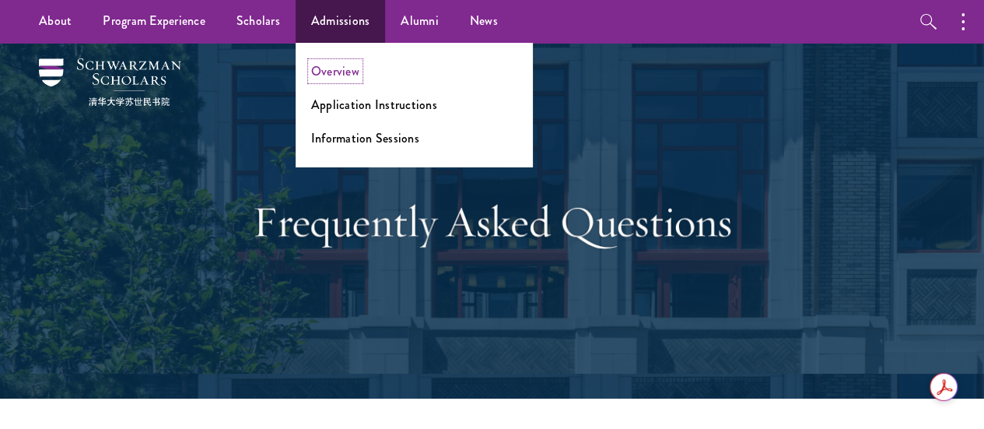
click at [332, 71] on link "Overview" at bounding box center [335, 71] width 48 height 18
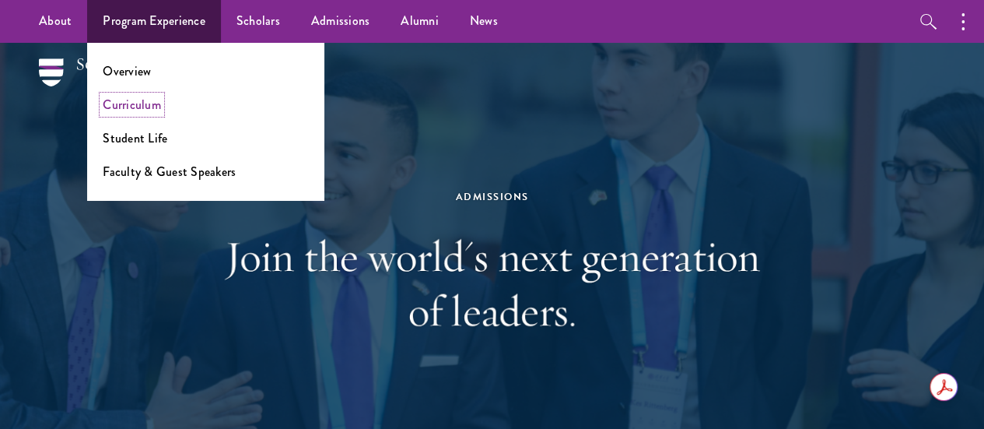
drag, startPoint x: 0, startPoint y: 0, endPoint x: 140, endPoint y: 105, distance: 175.0
click at [140, 105] on link "Curriculum" at bounding box center [132, 105] width 58 height 18
